Goal: Information Seeking & Learning: Learn about a topic

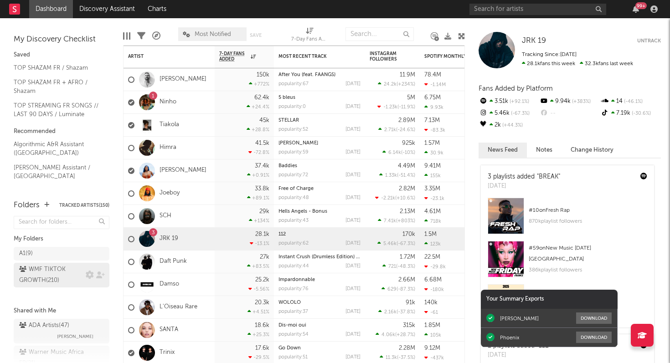
click at [45, 273] on div "WMF TIKTOK GROWTH ( 210 )" at bounding box center [51, 275] width 64 height 22
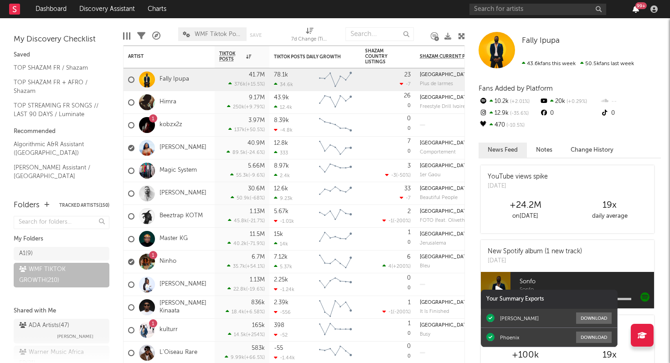
click at [636, 11] on icon "button" at bounding box center [636, 8] width 6 height 7
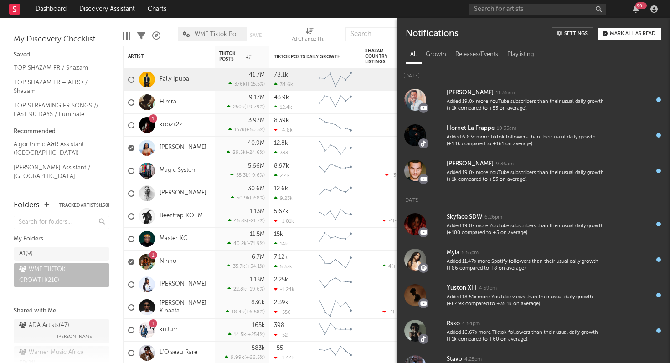
click at [372, 14] on nav "Dashboard Discovery Assistant Charts 99 +" at bounding box center [335, 9] width 670 height 18
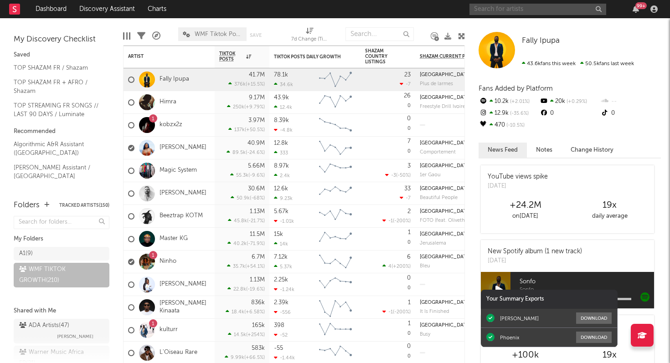
click at [497, 11] on input "text" at bounding box center [538, 9] width 137 height 11
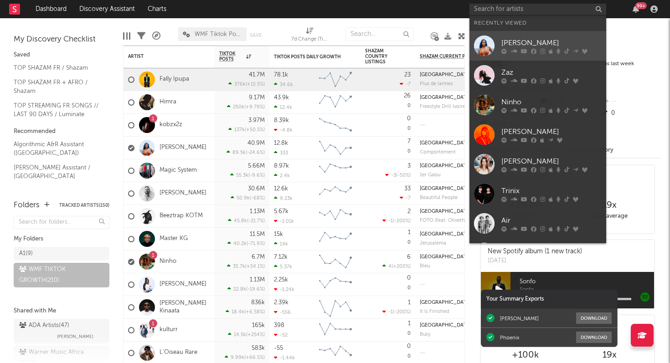
click at [500, 47] on link "[PERSON_NAME]" at bounding box center [538, 46] width 137 height 30
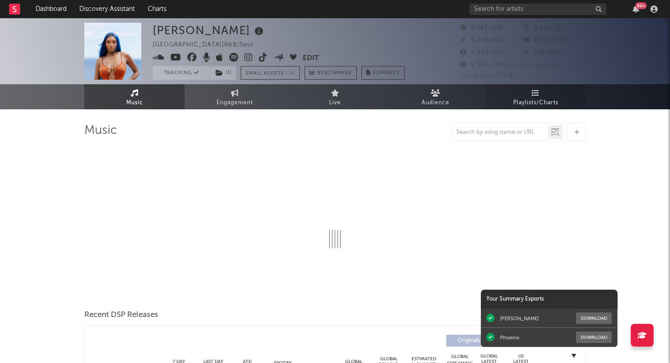
select select "6m"
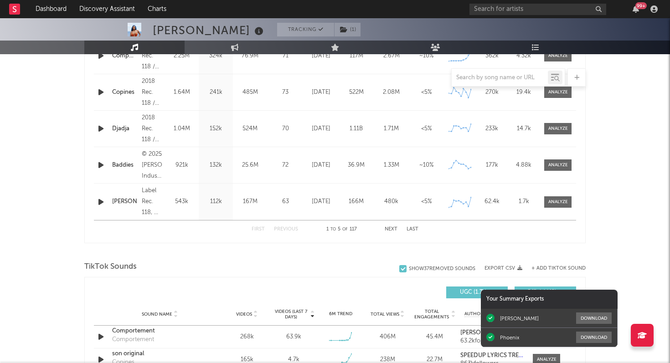
scroll to position [593, 0]
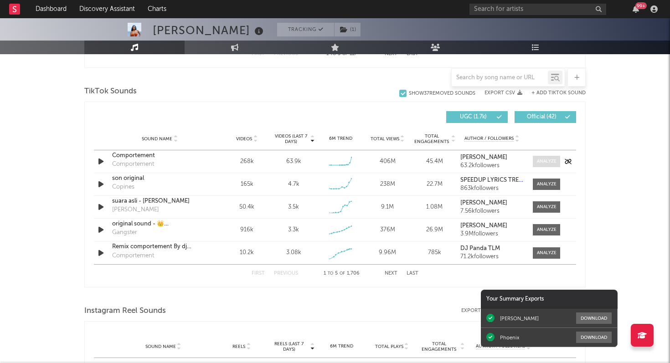
click at [543, 164] on div at bounding box center [547, 161] width 20 height 7
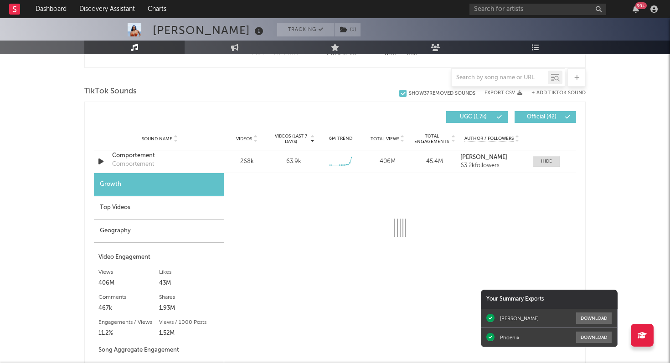
click at [168, 208] on div "Top Videos" at bounding box center [159, 208] width 130 height 23
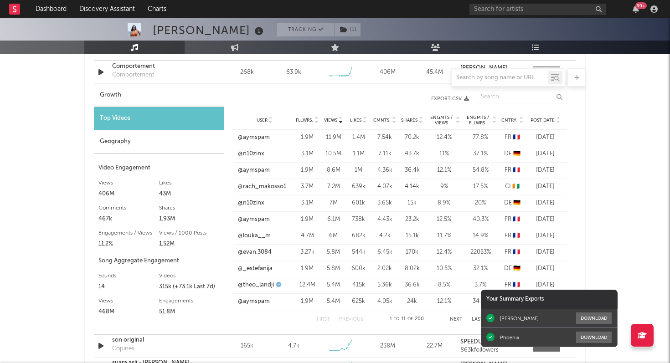
scroll to position [681, 0]
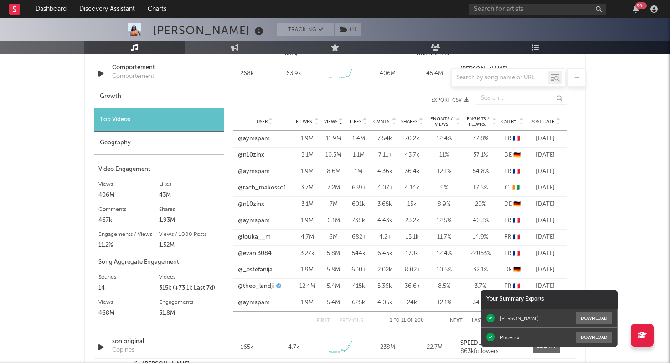
click at [546, 118] on div "Post Date" at bounding box center [545, 121] width 34 height 7
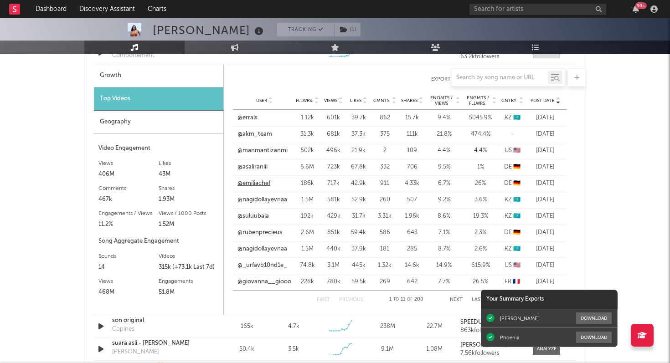
scroll to position [697, 0]
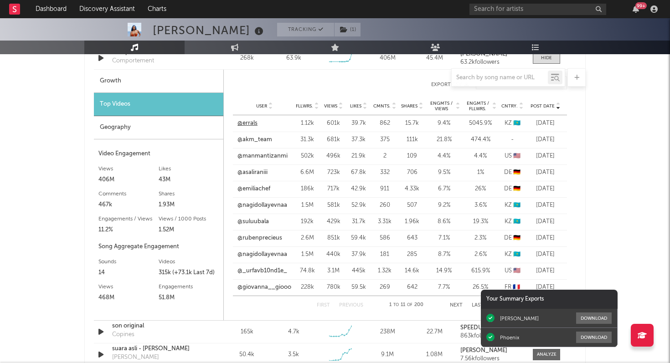
click at [249, 122] on link "@errals" at bounding box center [248, 123] width 20 height 9
click at [259, 140] on link "@akm_team" at bounding box center [255, 139] width 35 height 9
click at [259, 157] on link "@manmantizanmi" at bounding box center [263, 156] width 50 height 9
click at [248, 189] on link "@emiliachef" at bounding box center [254, 189] width 33 height 9
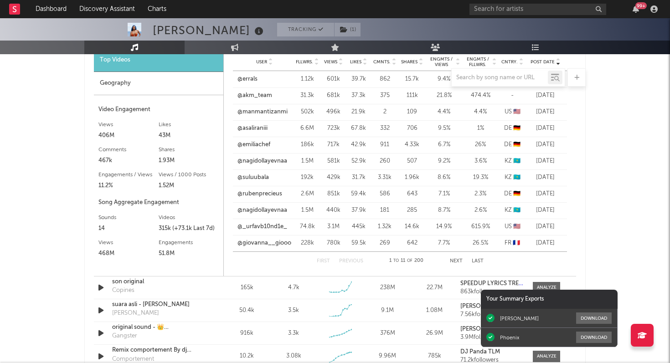
scroll to position [742, 0]
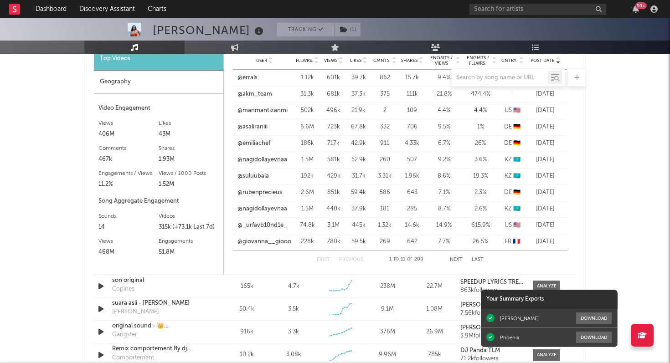
click at [257, 159] on link "@nagidollayevnaa" at bounding box center [263, 159] width 50 height 9
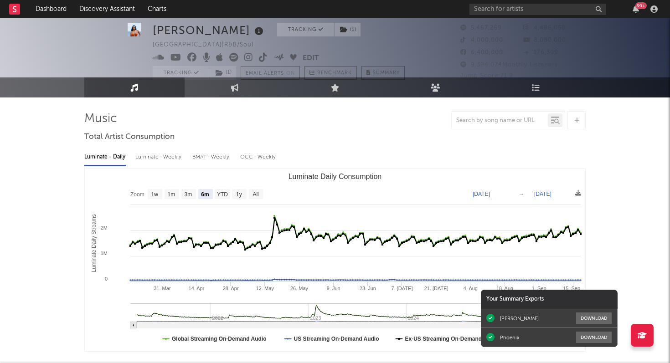
scroll to position [0, 0]
